Goal: Transaction & Acquisition: Book appointment/travel/reservation

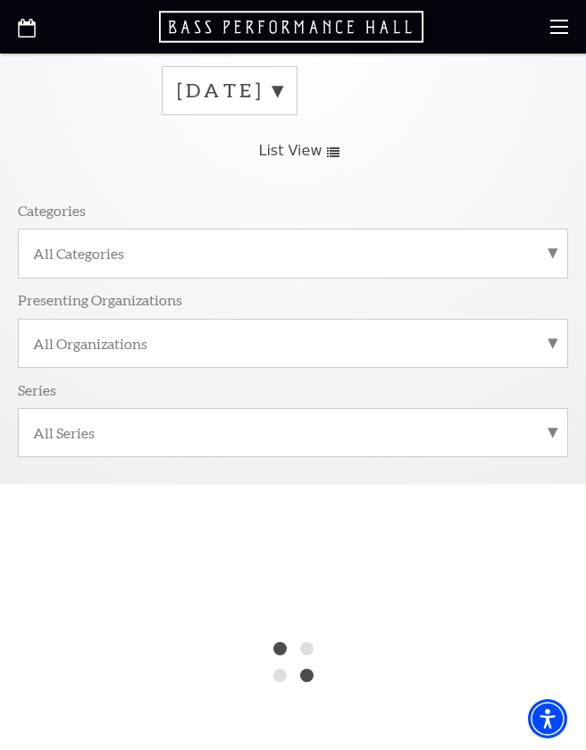
scroll to position [75, 0]
click at [557, 247] on div "All Categories" at bounding box center [293, 254] width 550 height 49
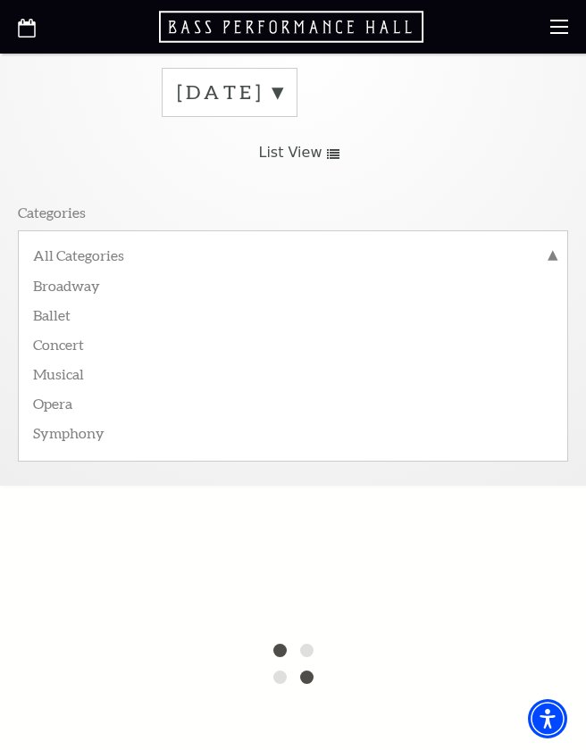
click at [105, 288] on label "Broadway" at bounding box center [293, 284] width 520 height 29
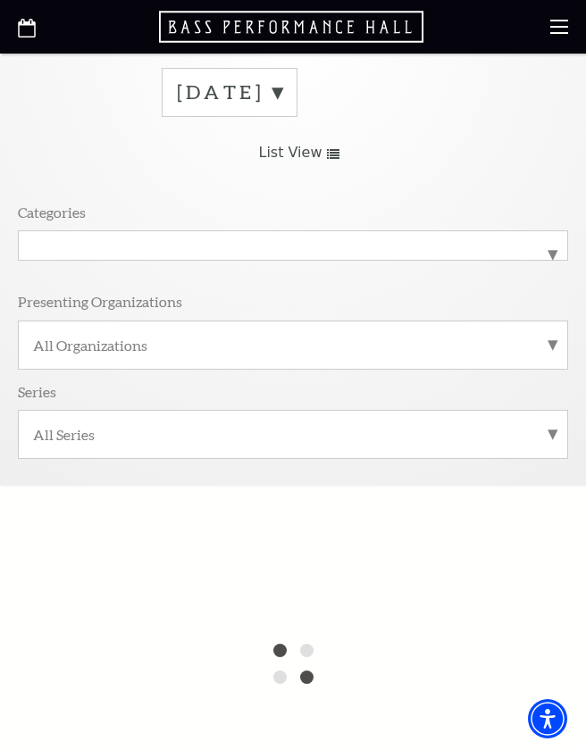
click at [548, 345] on label "All Organizations" at bounding box center [293, 345] width 520 height 19
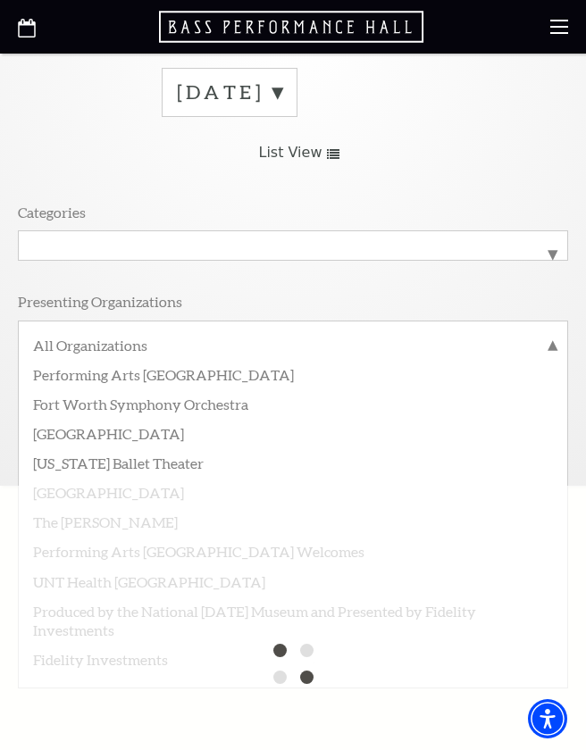
click at [121, 341] on label "All Organizations" at bounding box center [293, 347] width 520 height 23
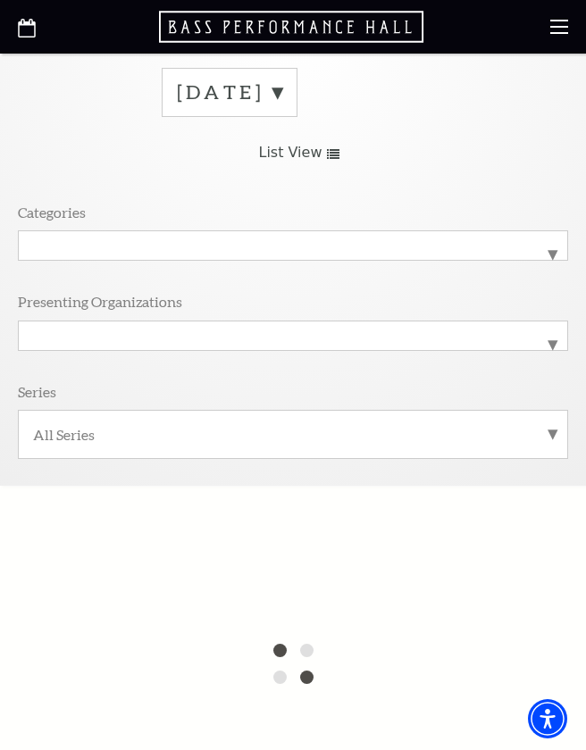
click at [551, 425] on label "All Series" at bounding box center [293, 434] width 520 height 19
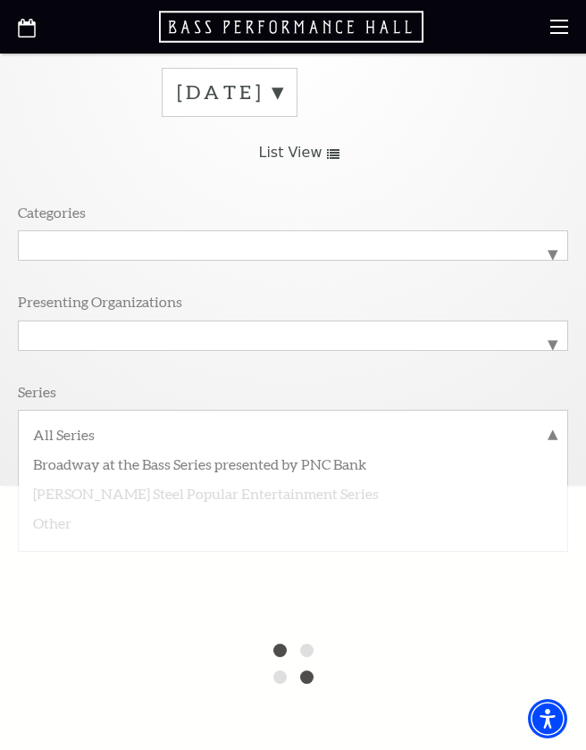
click at [357, 455] on label "Broadway at the Bass Series presented by PNC Bank" at bounding box center [293, 462] width 520 height 29
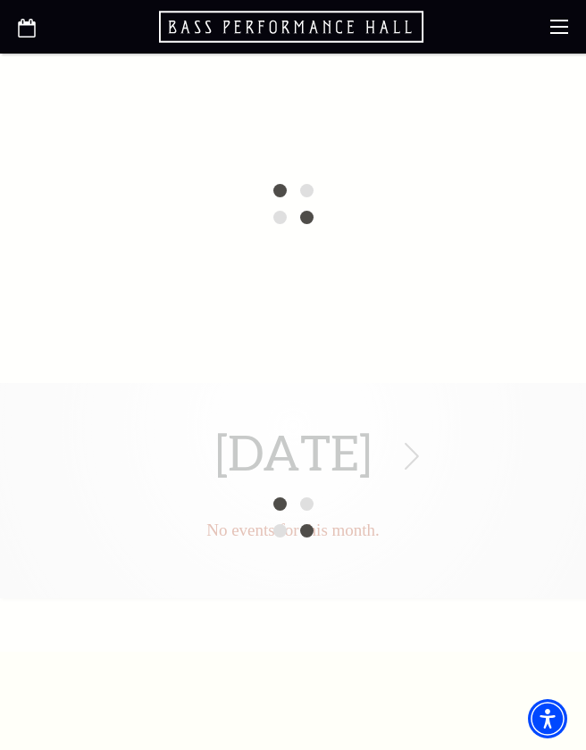
scroll to position [536, 0]
click at [498, 451] on div "September 2025 No events for this month." at bounding box center [293, 516] width 586 height 269
click at [514, 454] on div "September 2025 No events for this month." at bounding box center [293, 516] width 586 height 269
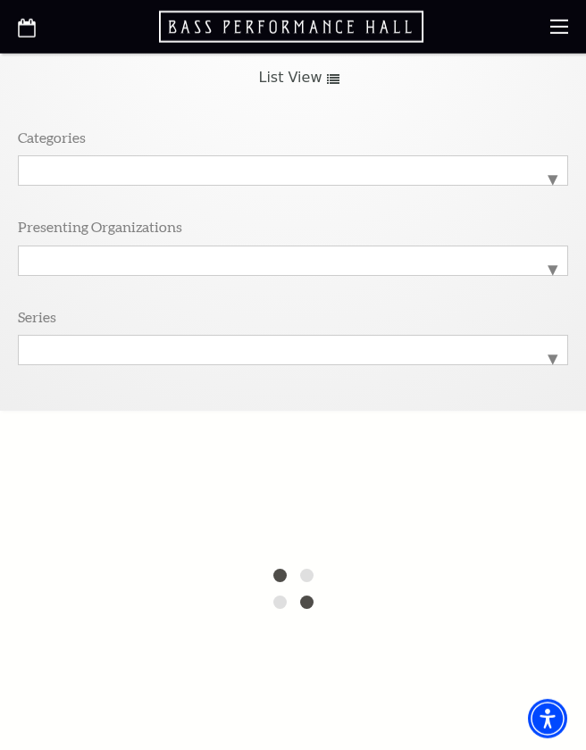
scroll to position [0, 0]
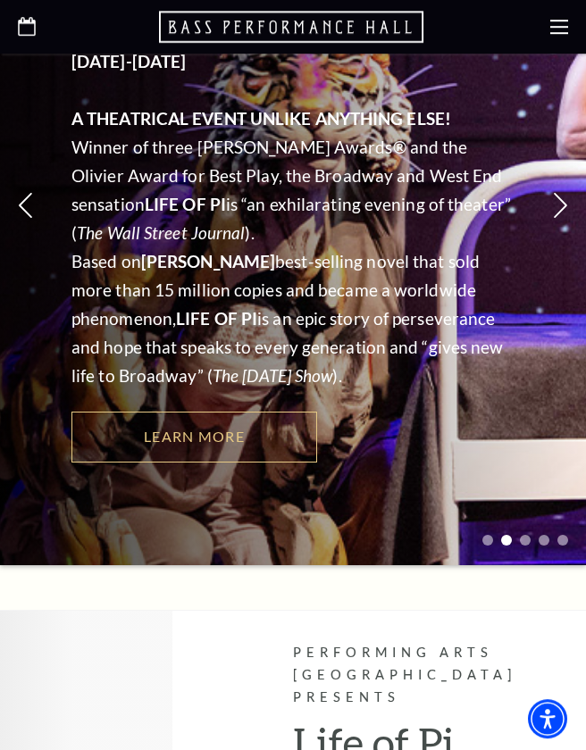
scroll to position [321, 0]
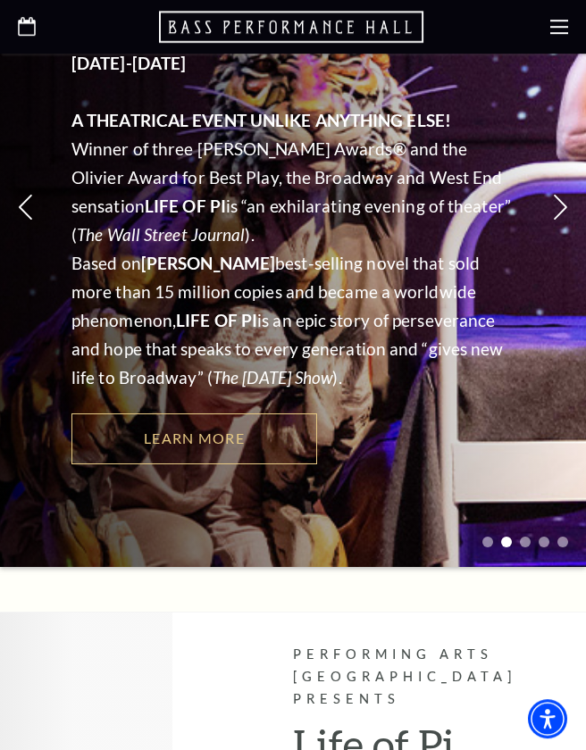
click at [561, 14] on div at bounding box center [293, 27] width 586 height 54
click at [561, 21] on use at bounding box center [559, 27] width 18 height 14
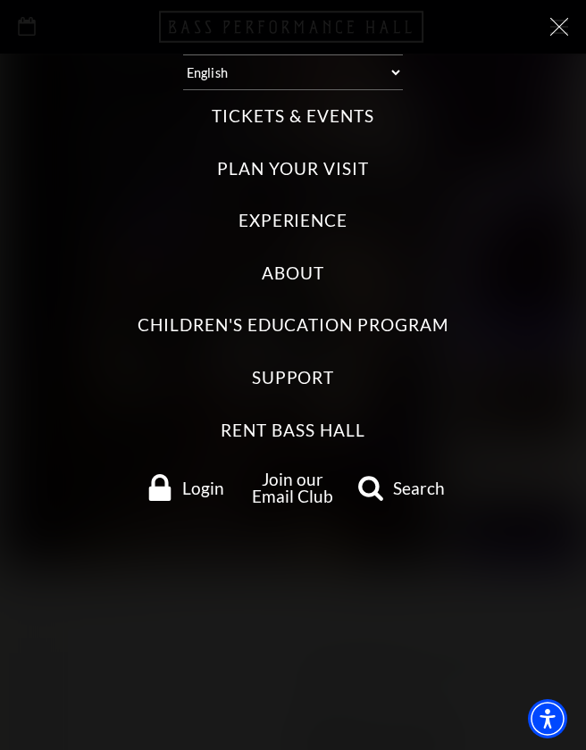
click at [311, 104] on label "Tickets & Events" at bounding box center [293, 116] width 162 height 24
click at [0, 0] on Events "Tickets & Events" at bounding box center [0, 0] width 0 height 0
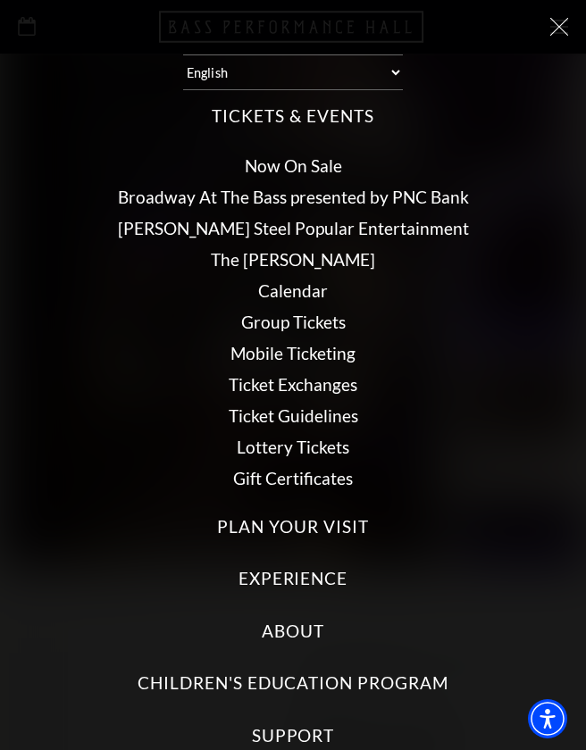
click at [314, 155] on link "Now On Sale" at bounding box center [293, 165] width 97 height 21
click at [432, 187] on link "Broadway At The Bass presented by PNC Bank" at bounding box center [293, 197] width 351 height 21
click at [406, 187] on link "Broadway At The Bass presented by PNC Bank" at bounding box center [293, 197] width 351 height 21
